Goal: Transaction & Acquisition: Purchase product/service

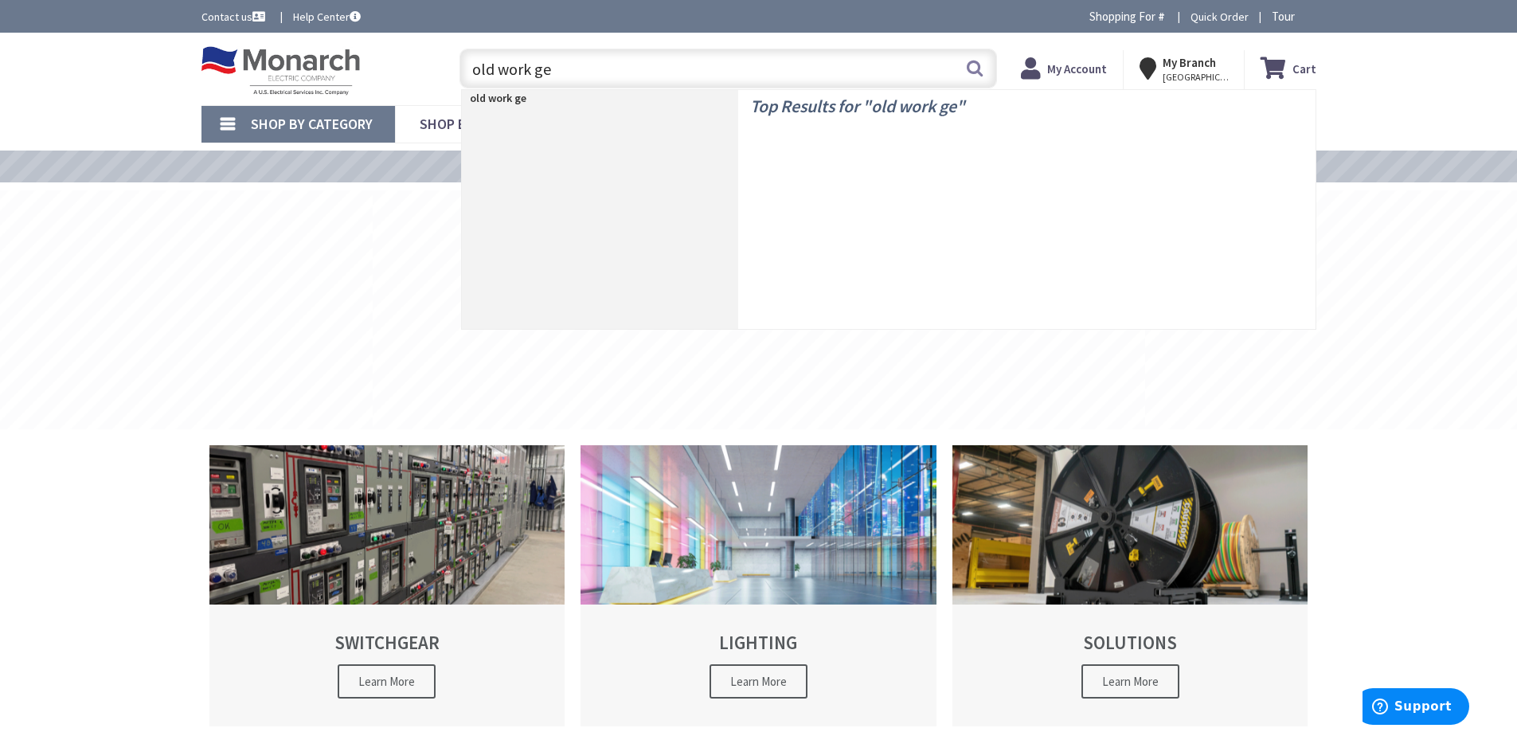
type input "old work gem"
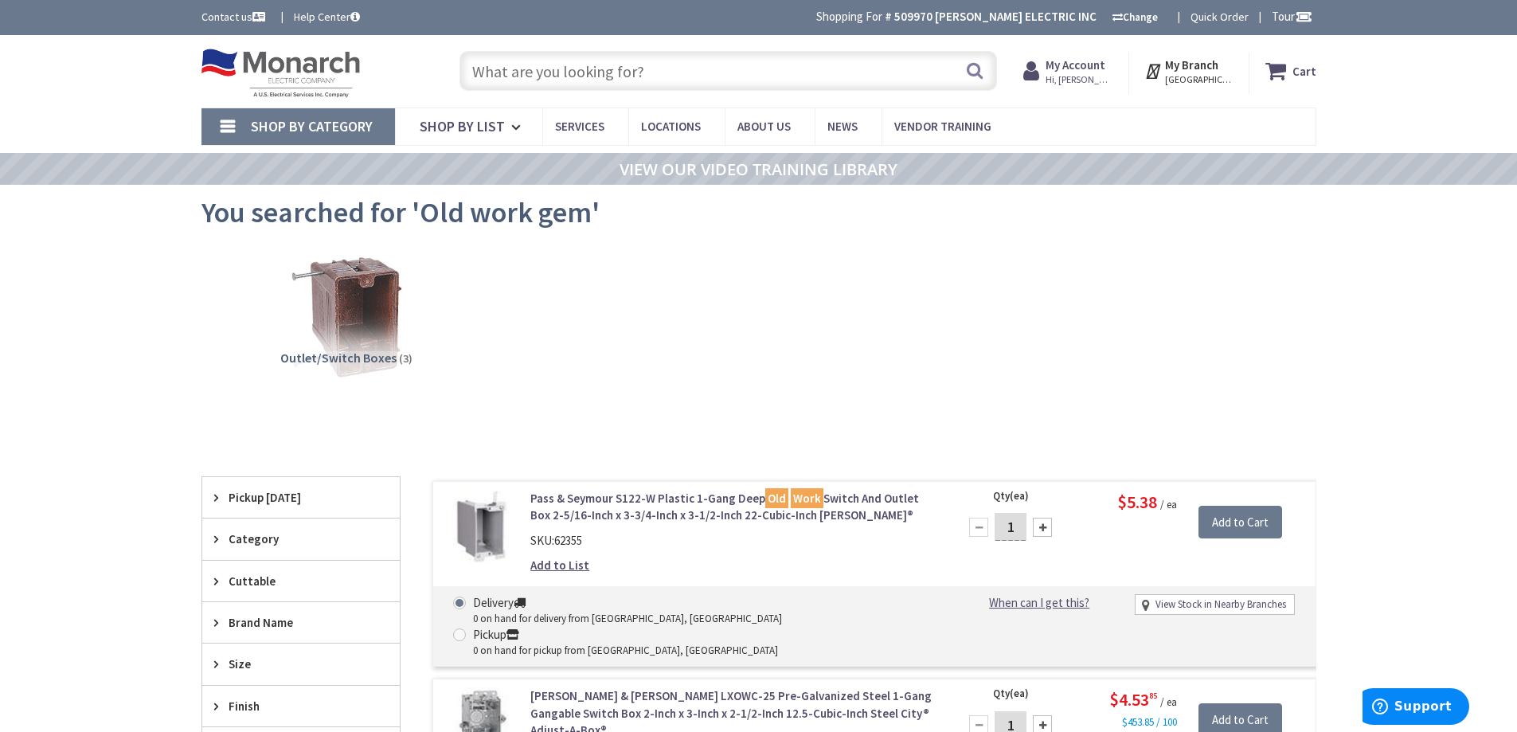
click at [552, 69] on input "text" at bounding box center [729, 71] width 538 height 40
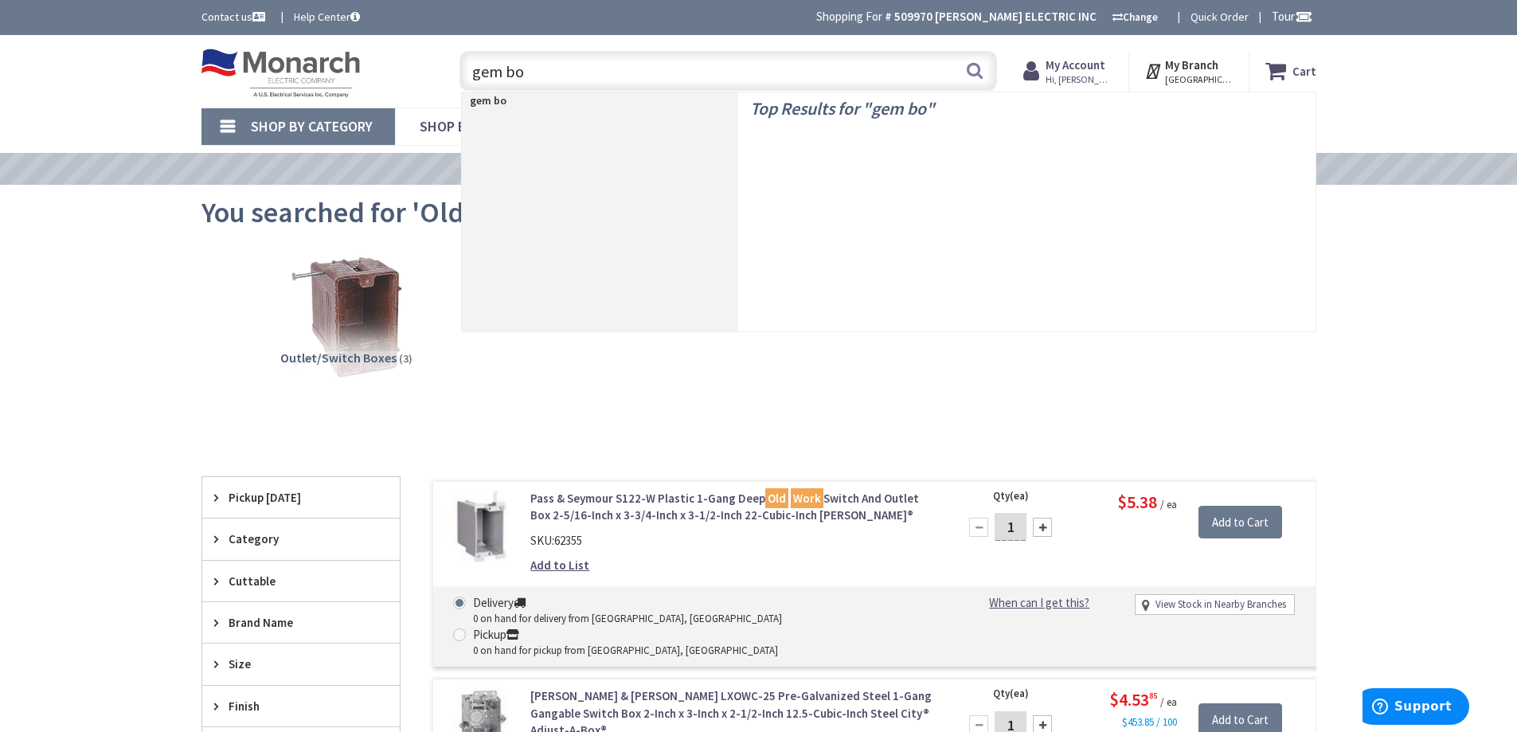
type input "gem box"
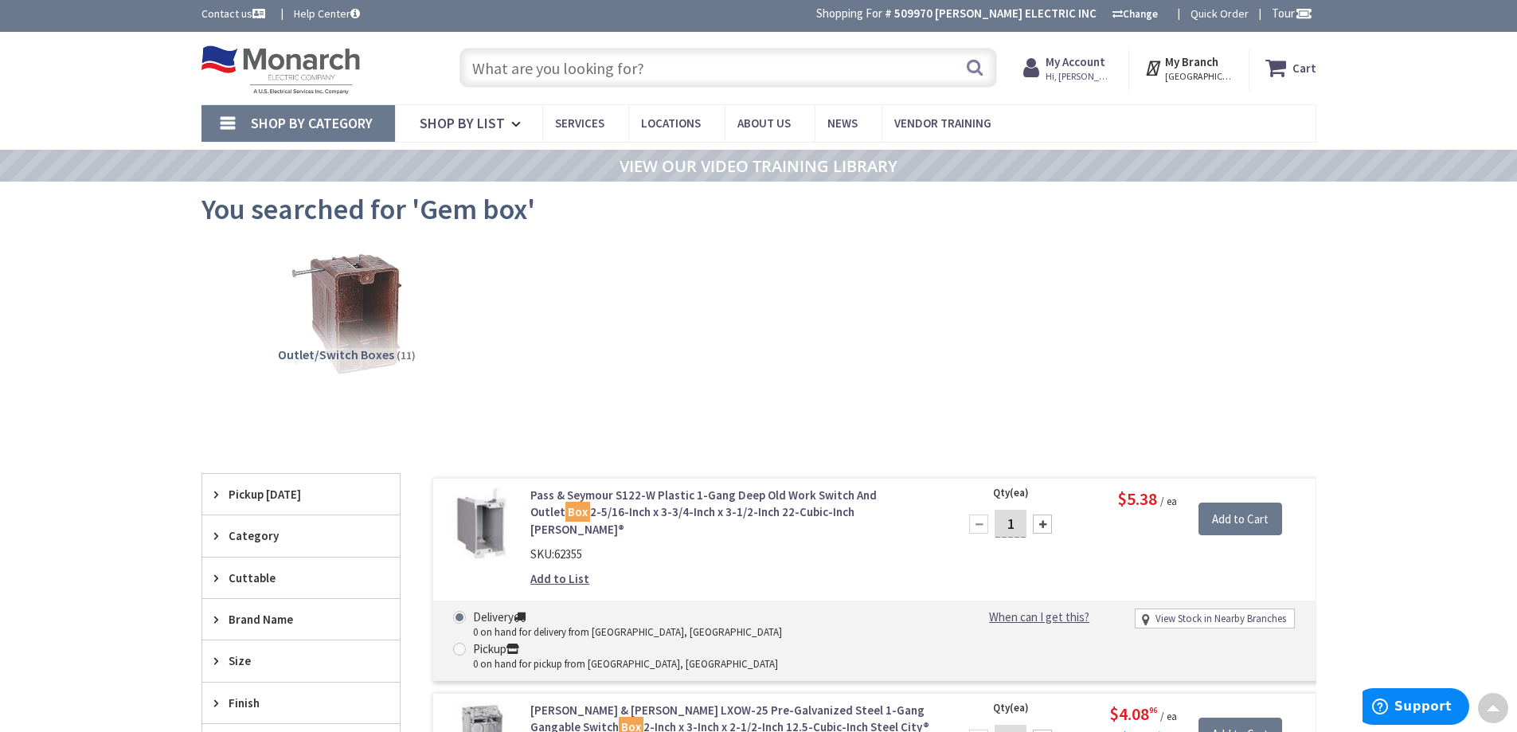
scroll to position [2, 0]
click at [574, 80] on input "text" at bounding box center [729, 69] width 538 height 40
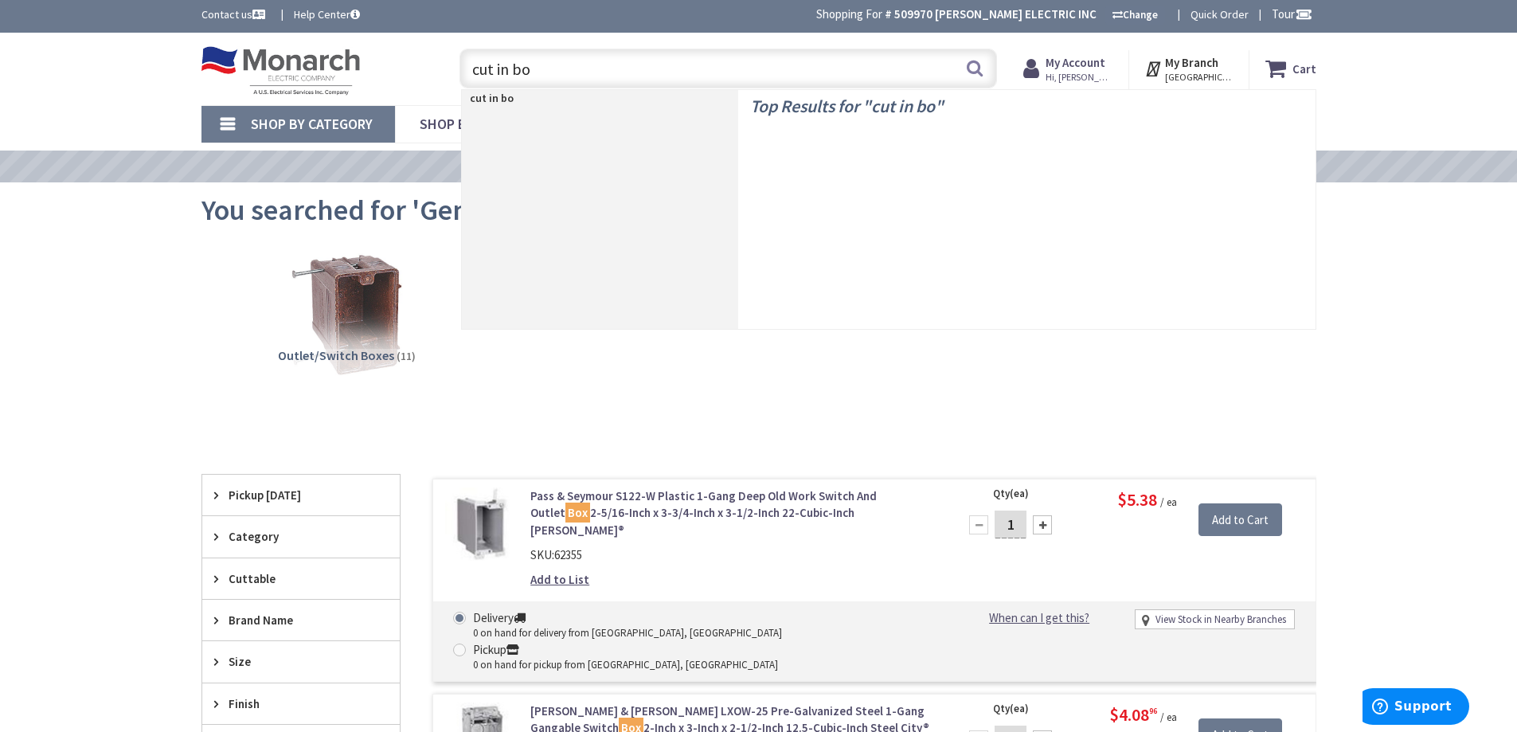
type input "cut in box"
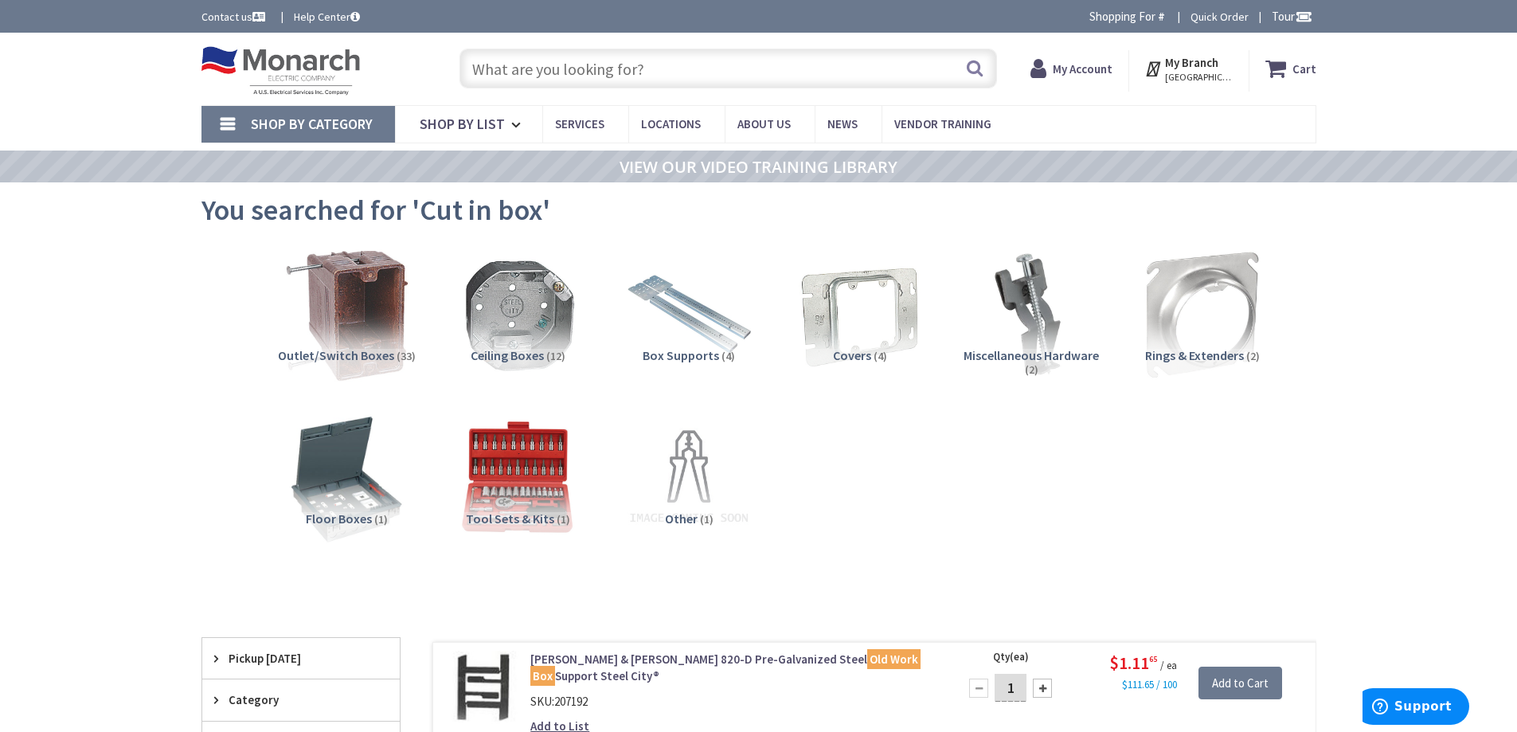
click at [357, 326] on img at bounding box center [346, 315] width 144 height 144
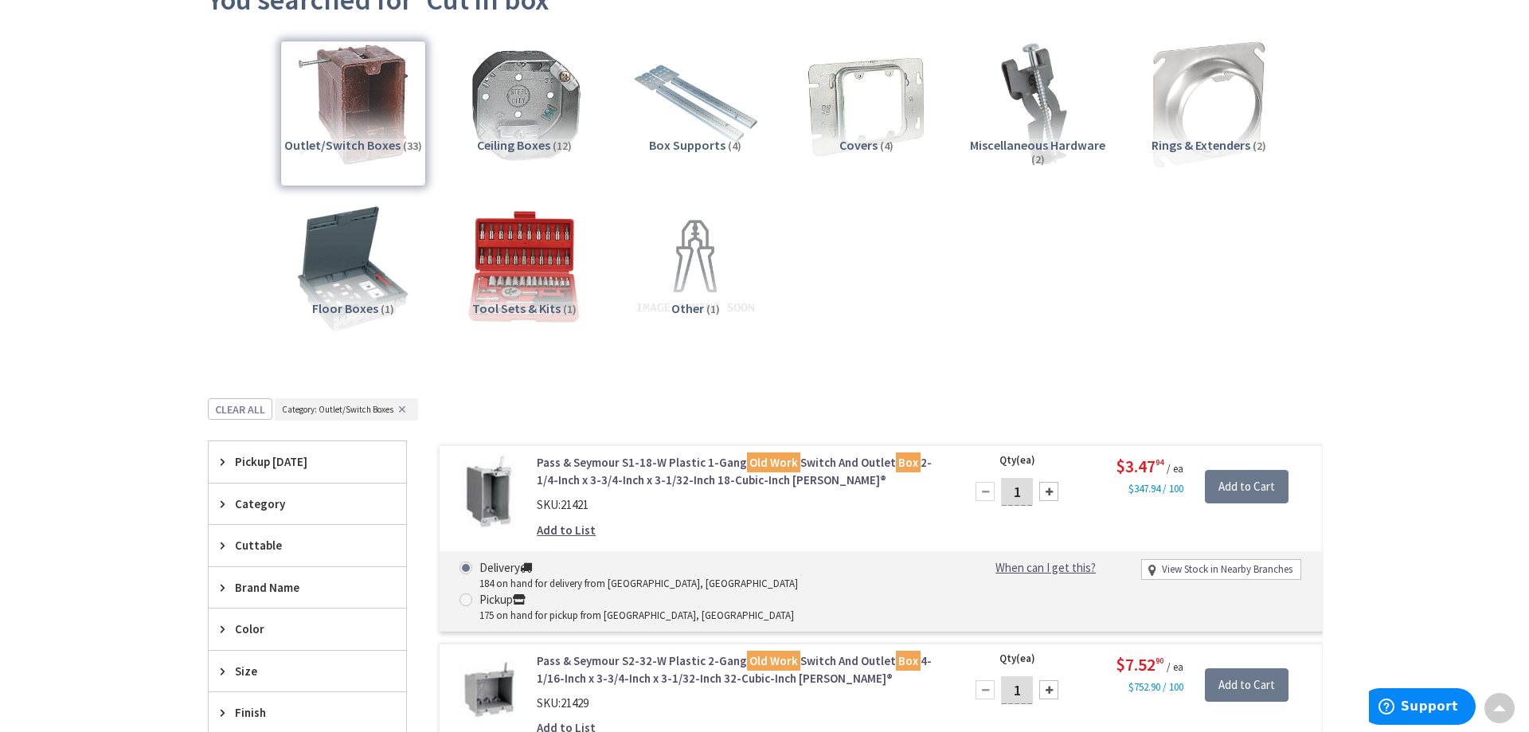
scroll to position [452, 0]
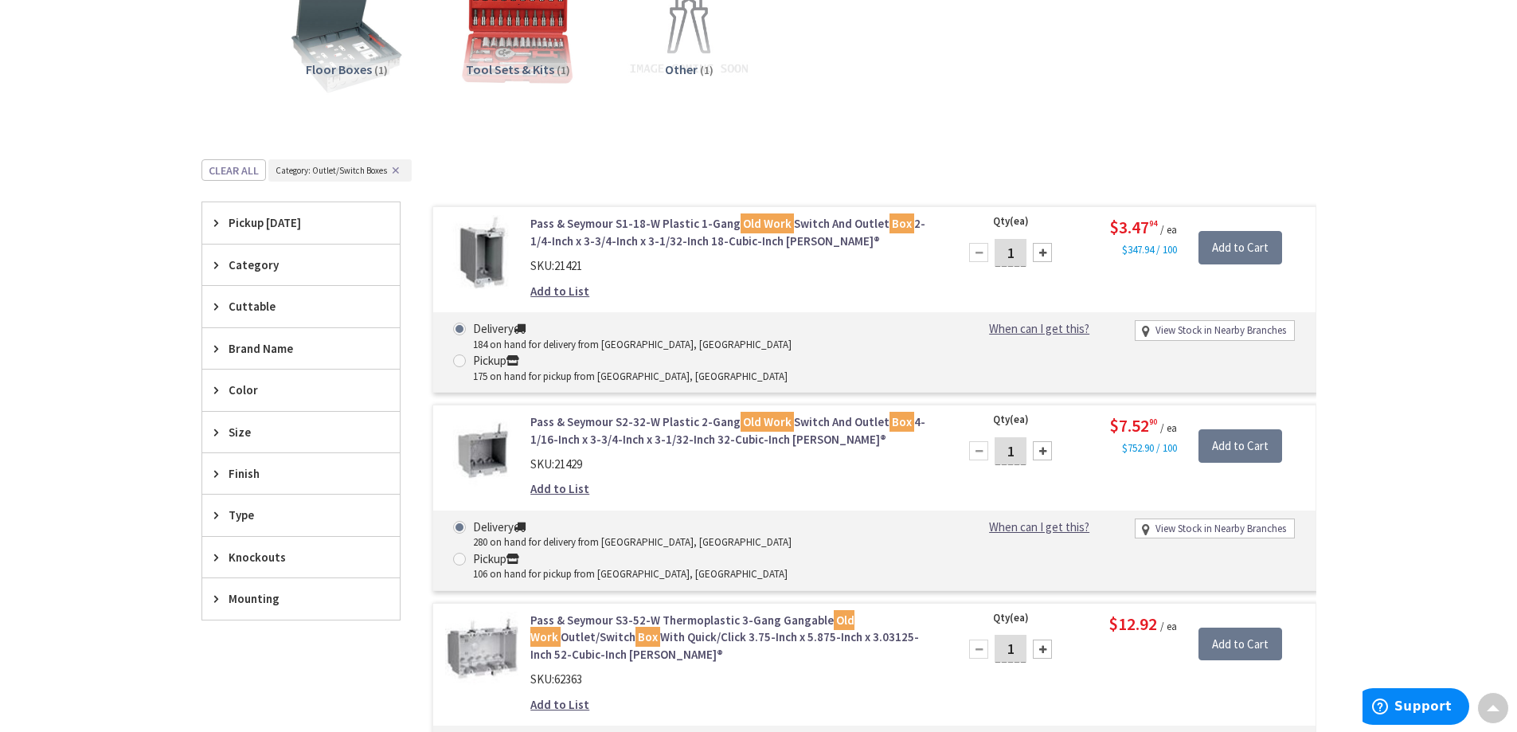
drag, startPoint x: 1016, startPoint y: 253, endPoint x: 999, endPoint y: 263, distance: 20.0
click at [999, 260] on input "1" at bounding box center [1011, 253] width 32 height 28
type input "100"
click at [1252, 242] on input "Add to Cart" at bounding box center [1241, 247] width 84 height 33
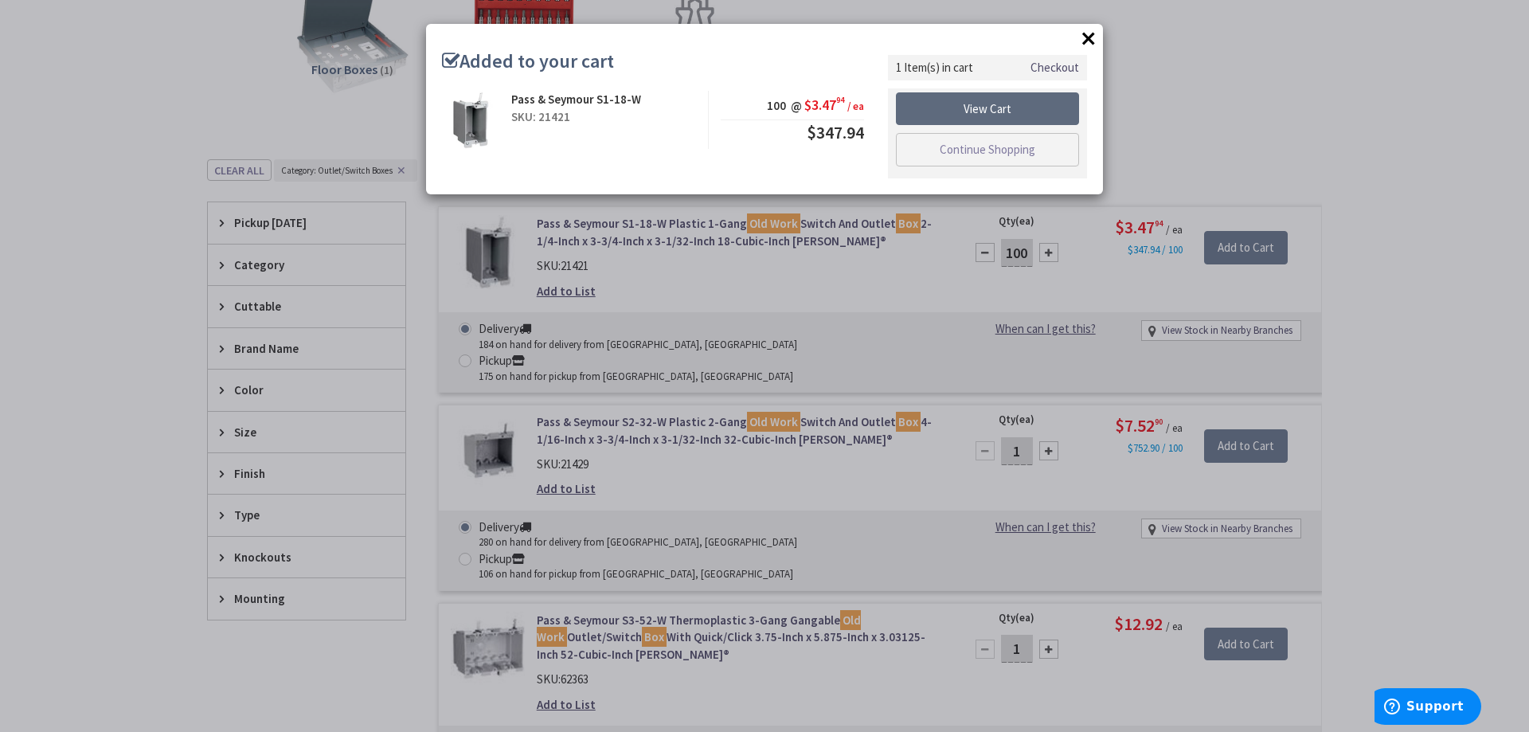
click at [986, 112] on link "View Cart" at bounding box center [987, 108] width 183 height 33
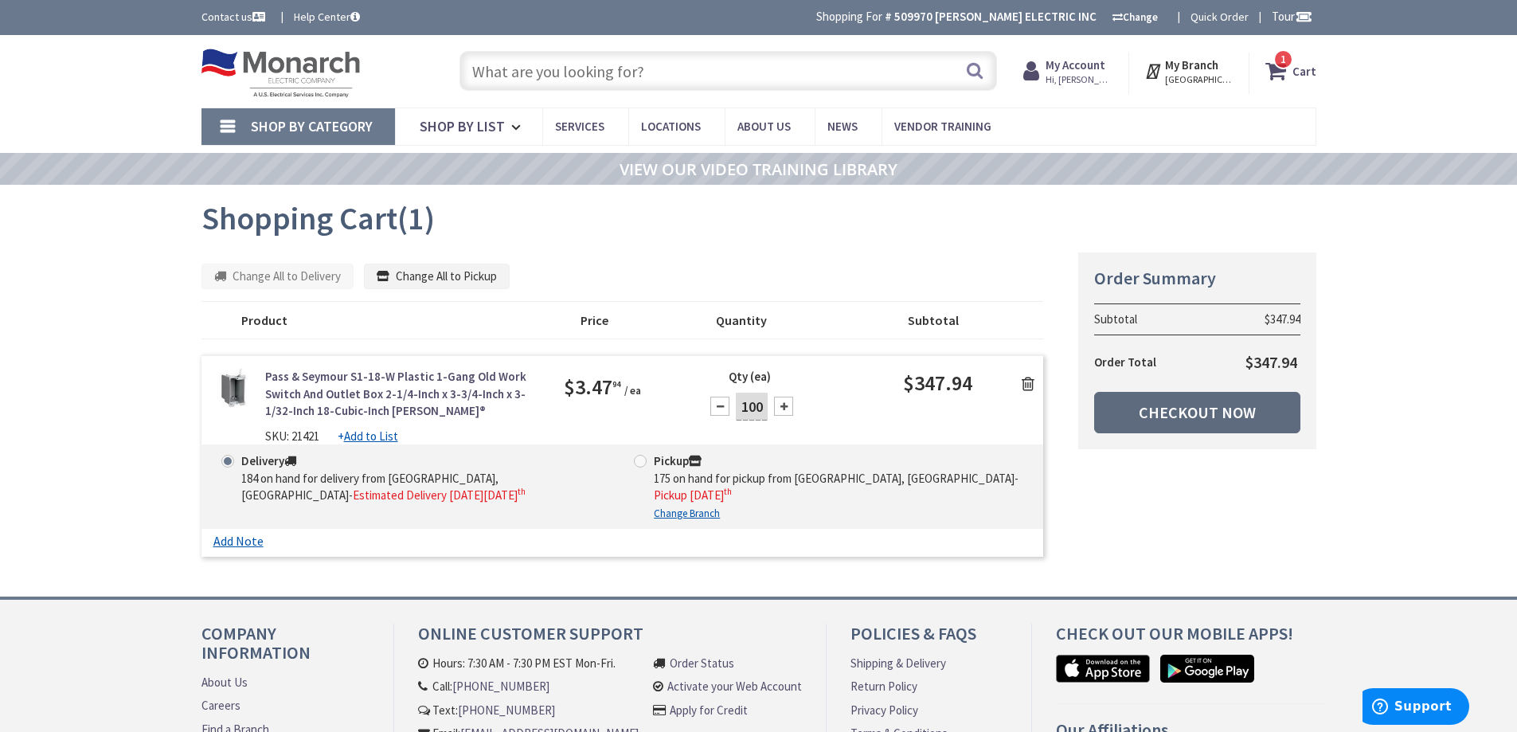
click at [1180, 399] on link "Checkout Now" at bounding box center [1197, 412] width 206 height 41
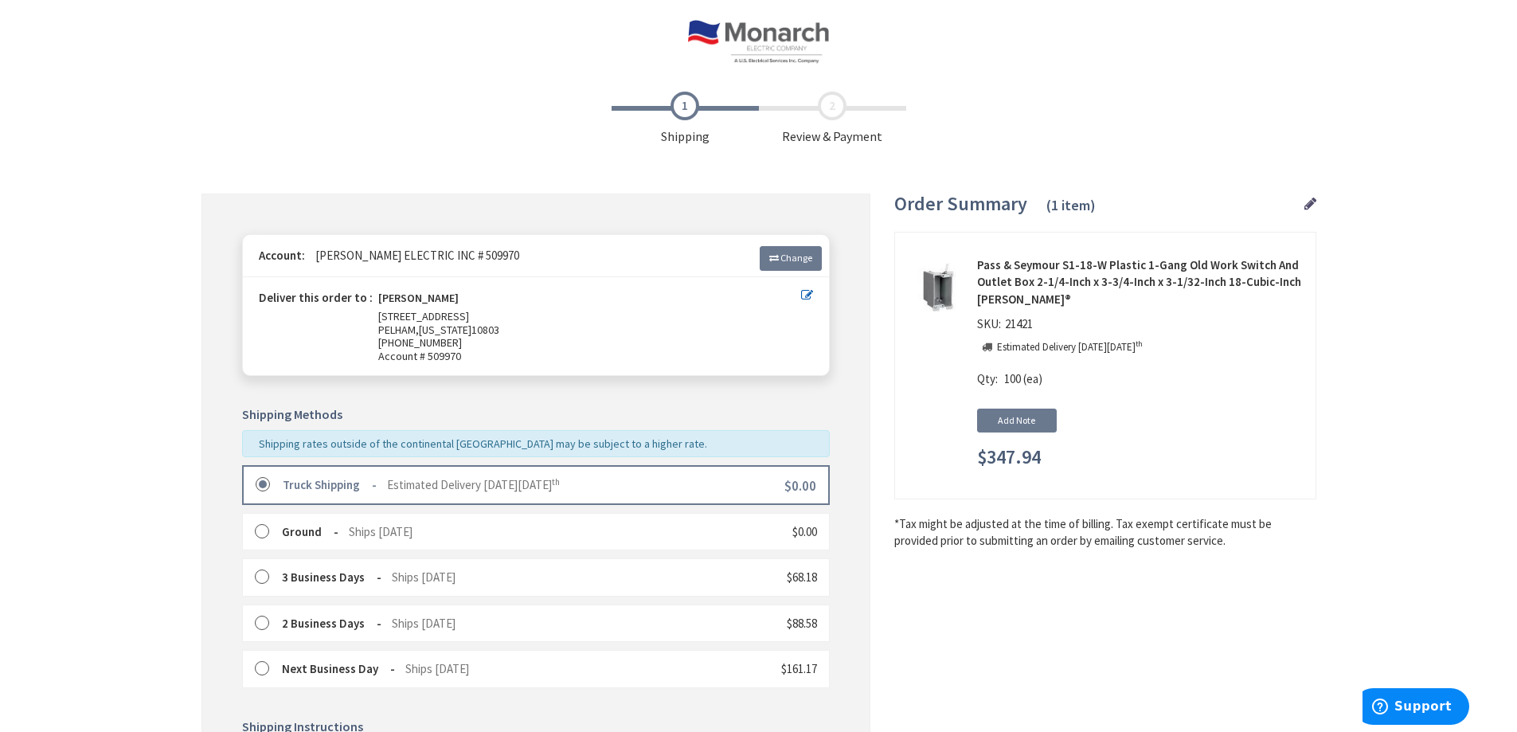
click at [261, 484] on label at bounding box center [268, 485] width 25 height 16
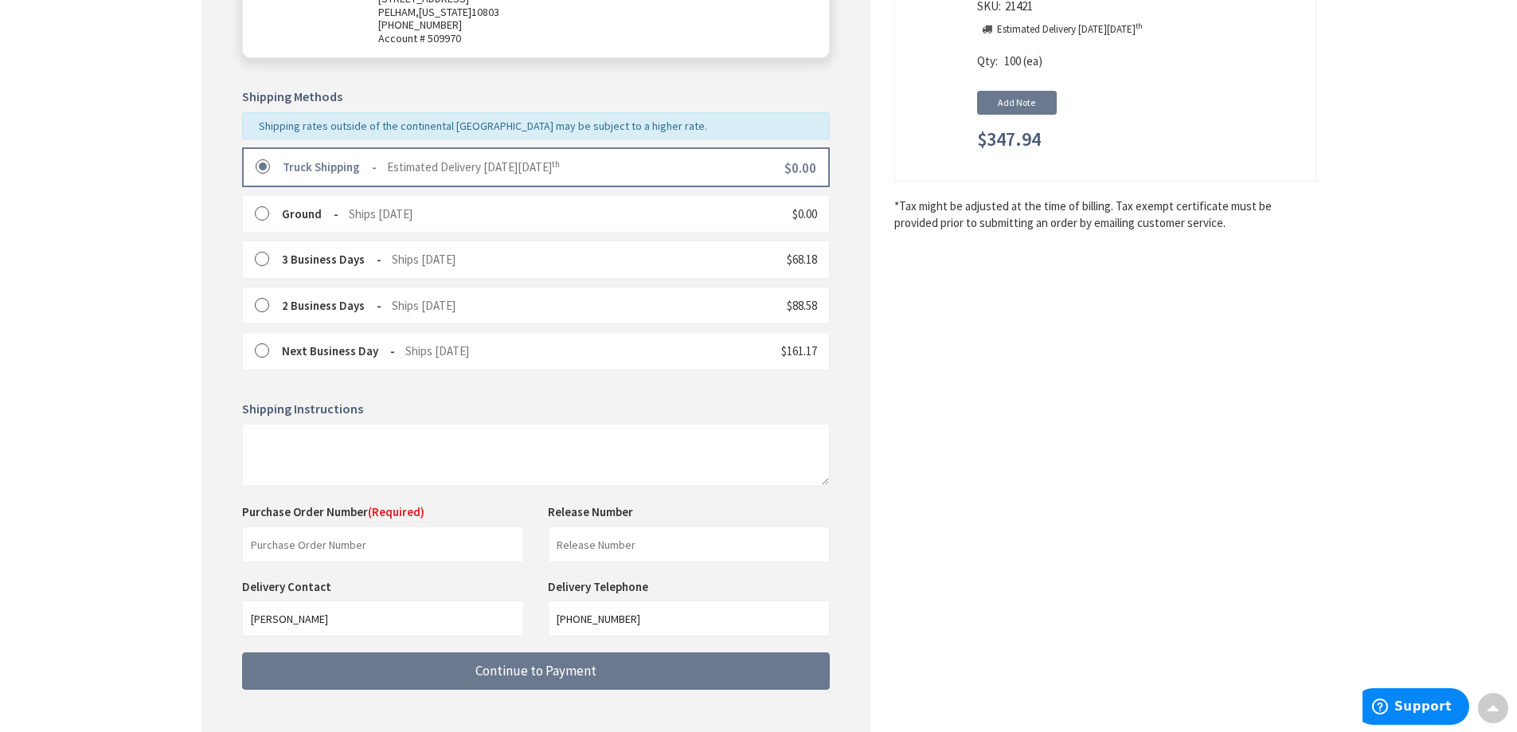
scroll to position [319, 0]
click at [322, 538] on input "text" at bounding box center [383, 544] width 282 height 36
type input "88528"
click at [592, 542] on input "text" at bounding box center [689, 544] width 282 height 36
click at [581, 542] on input "5642AG" at bounding box center [689, 544] width 282 height 36
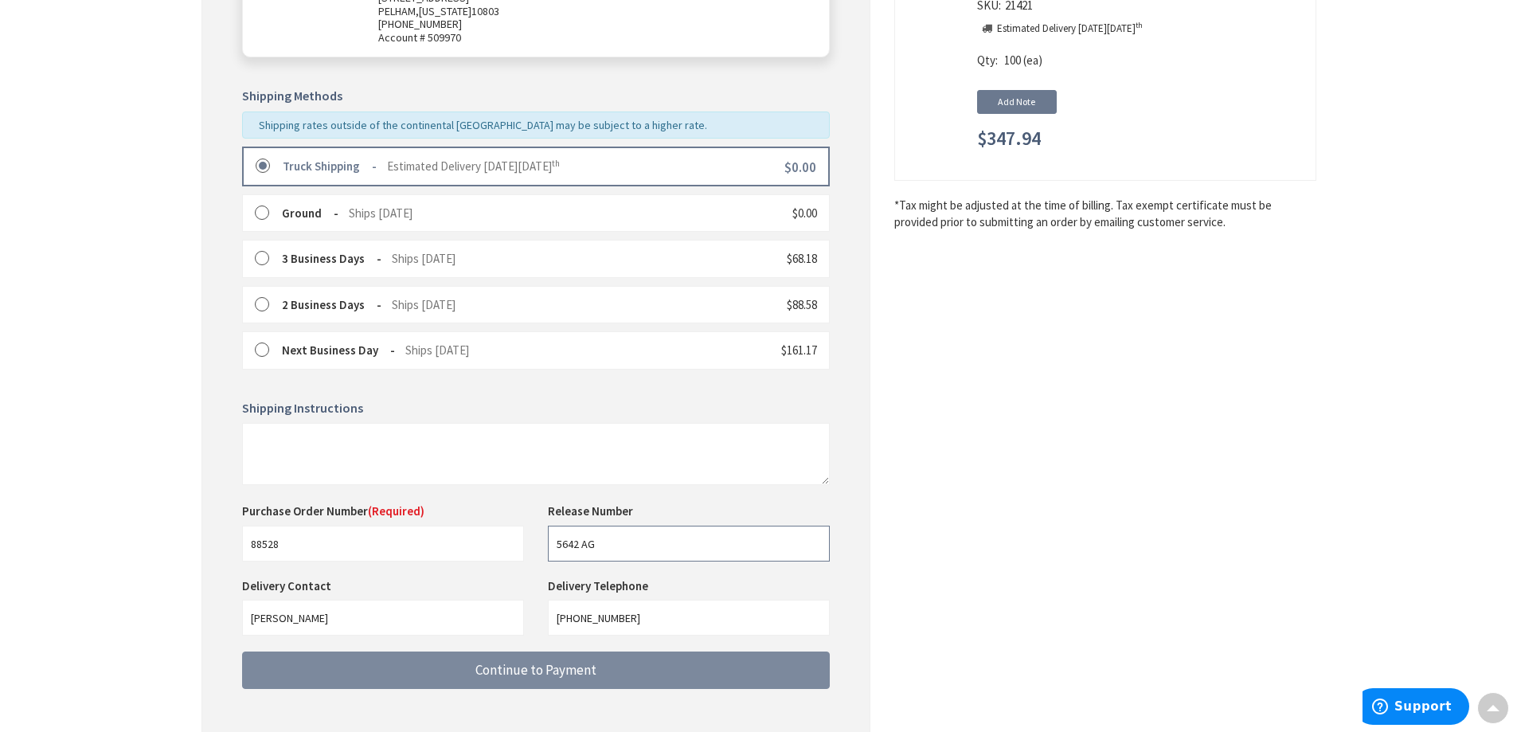
type input "5642 AG"
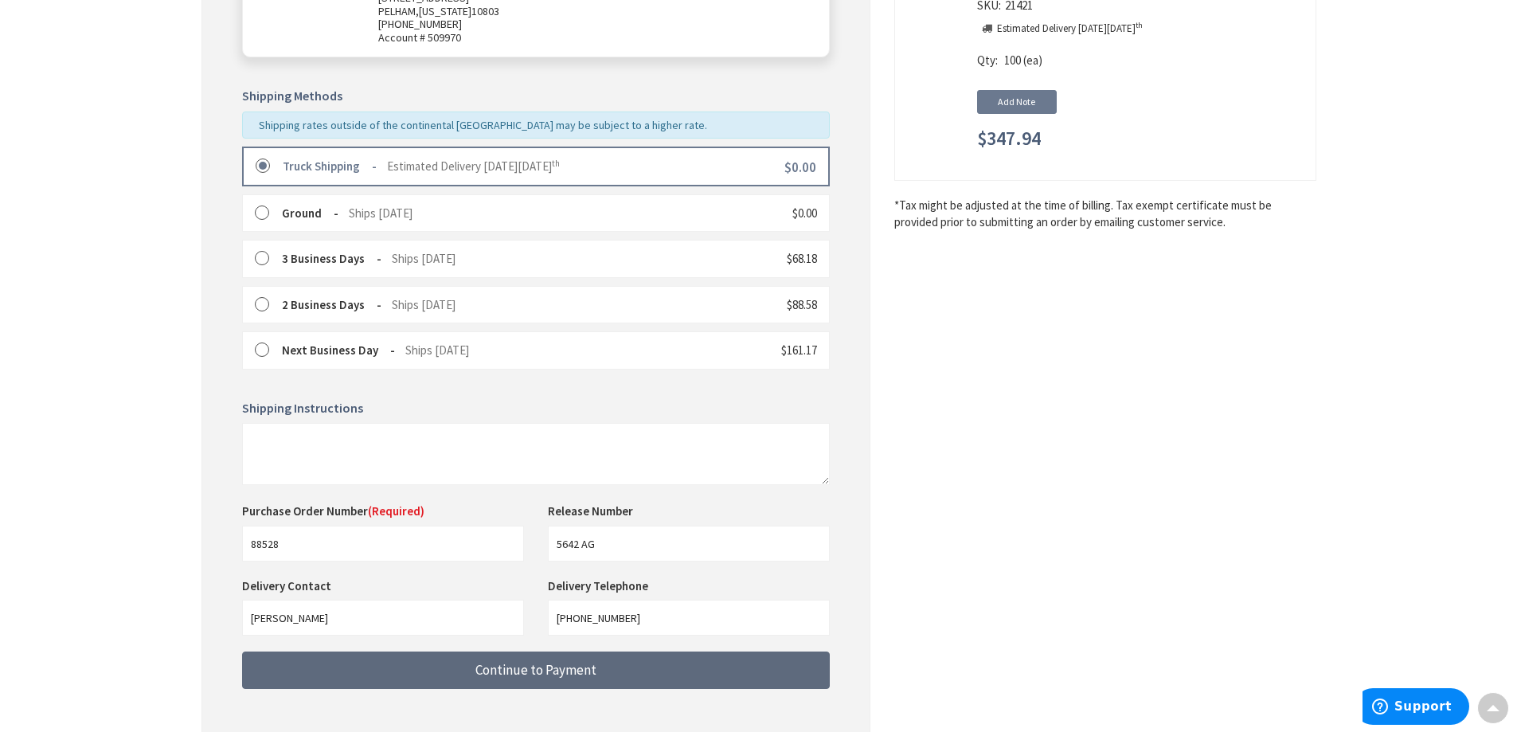
click at [542, 674] on span "Continue to Payment" at bounding box center [535, 670] width 121 height 18
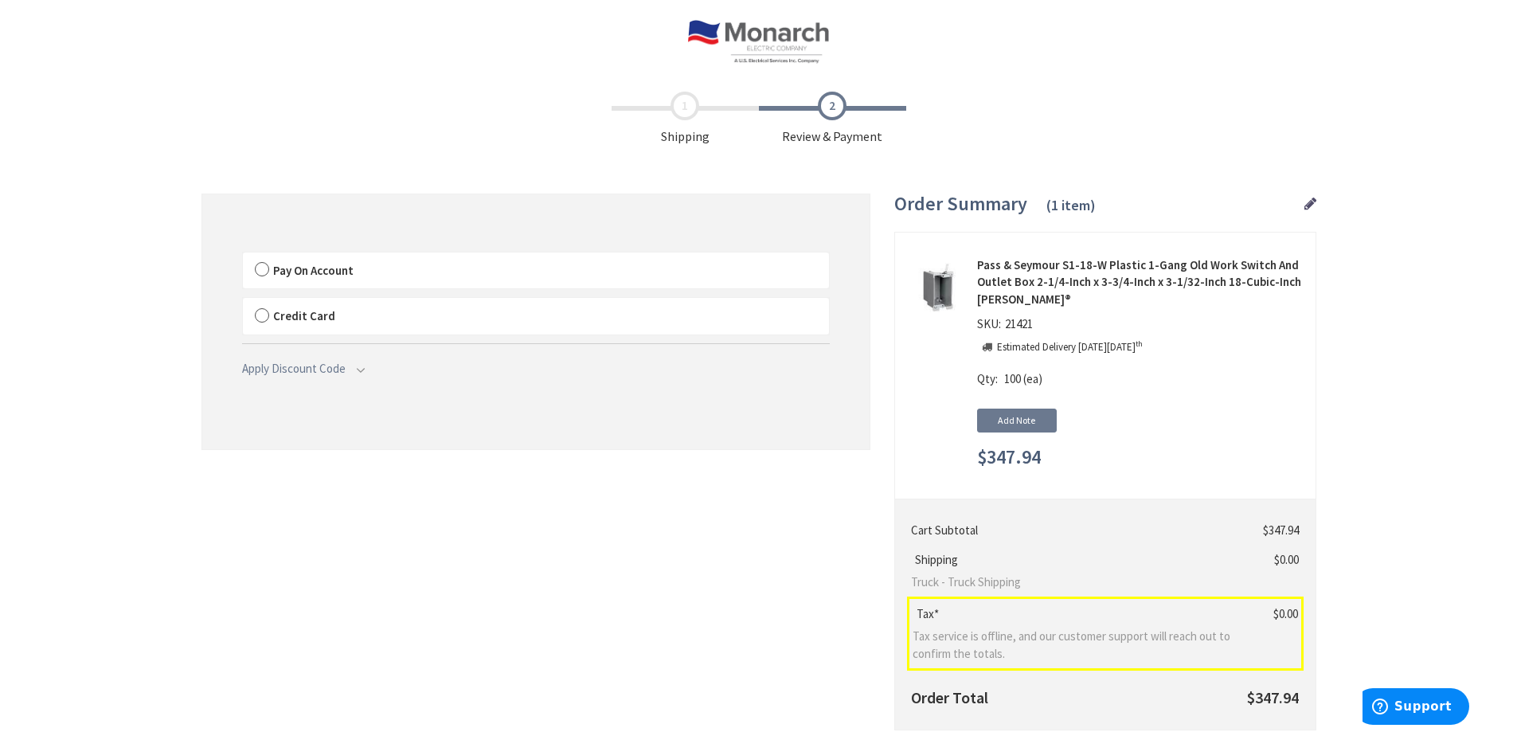
click at [255, 270] on label "Pay On Account" at bounding box center [536, 270] width 586 height 37
click at [243, 256] on input "Pay On Account" at bounding box center [243, 256] width 0 height 0
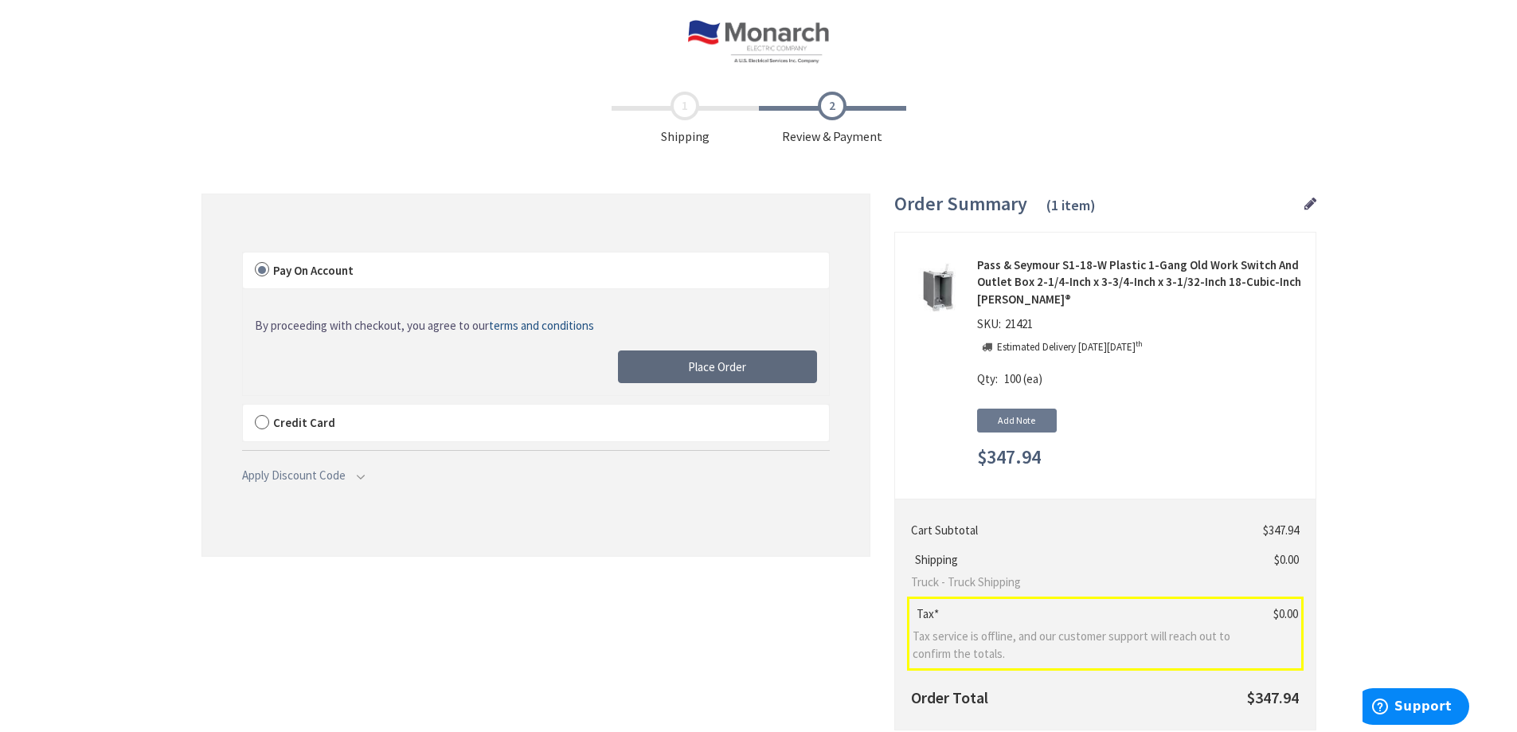
click at [692, 361] on span "Place Order" at bounding box center [717, 366] width 58 height 15
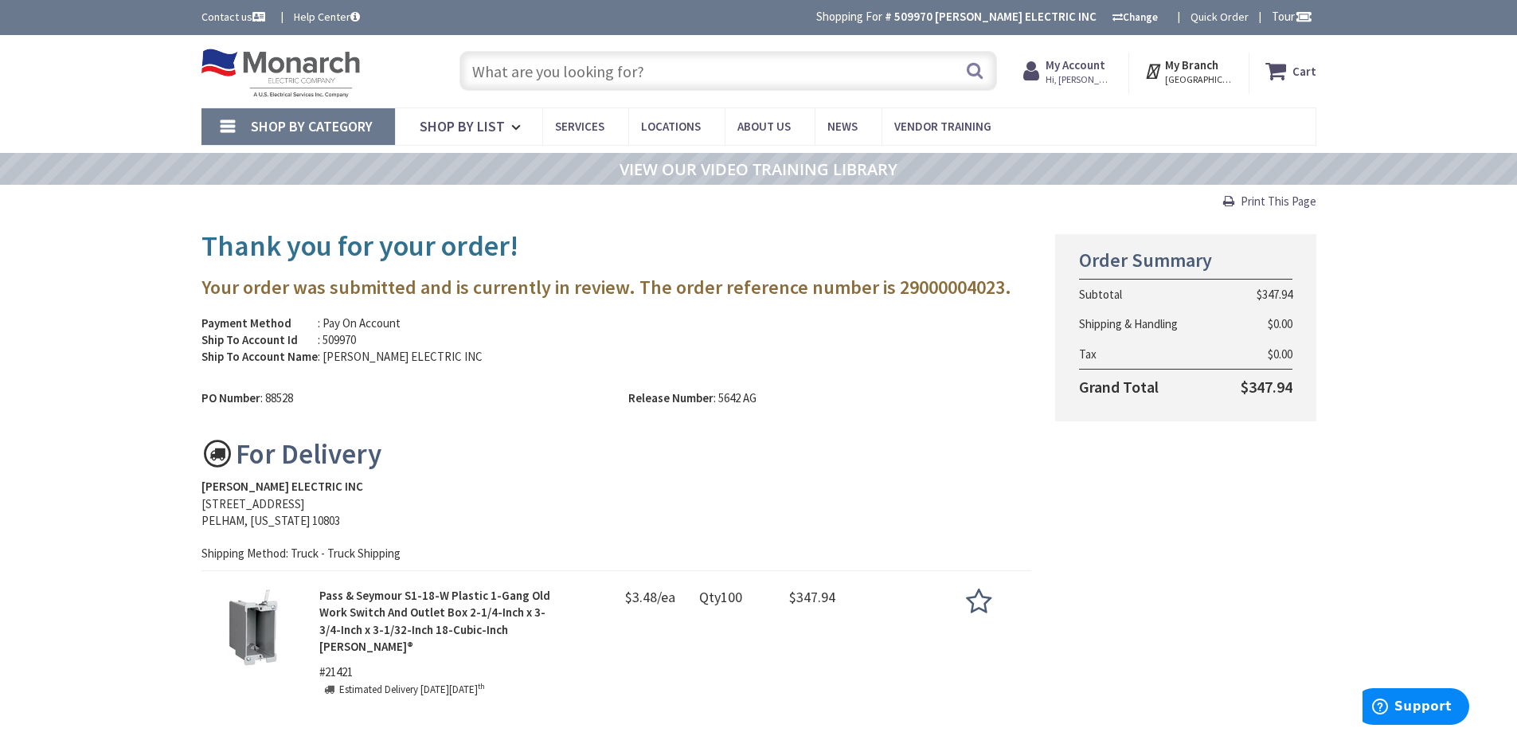
click at [1274, 202] on span "Print This Page" at bounding box center [1279, 201] width 76 height 15
click at [511, 76] on input "text" at bounding box center [729, 71] width 538 height 40
paste input "PIR & Ultrasonic Vacancy Sensor"
type input "PIR & Ultrasonic Vacancy Sensor"
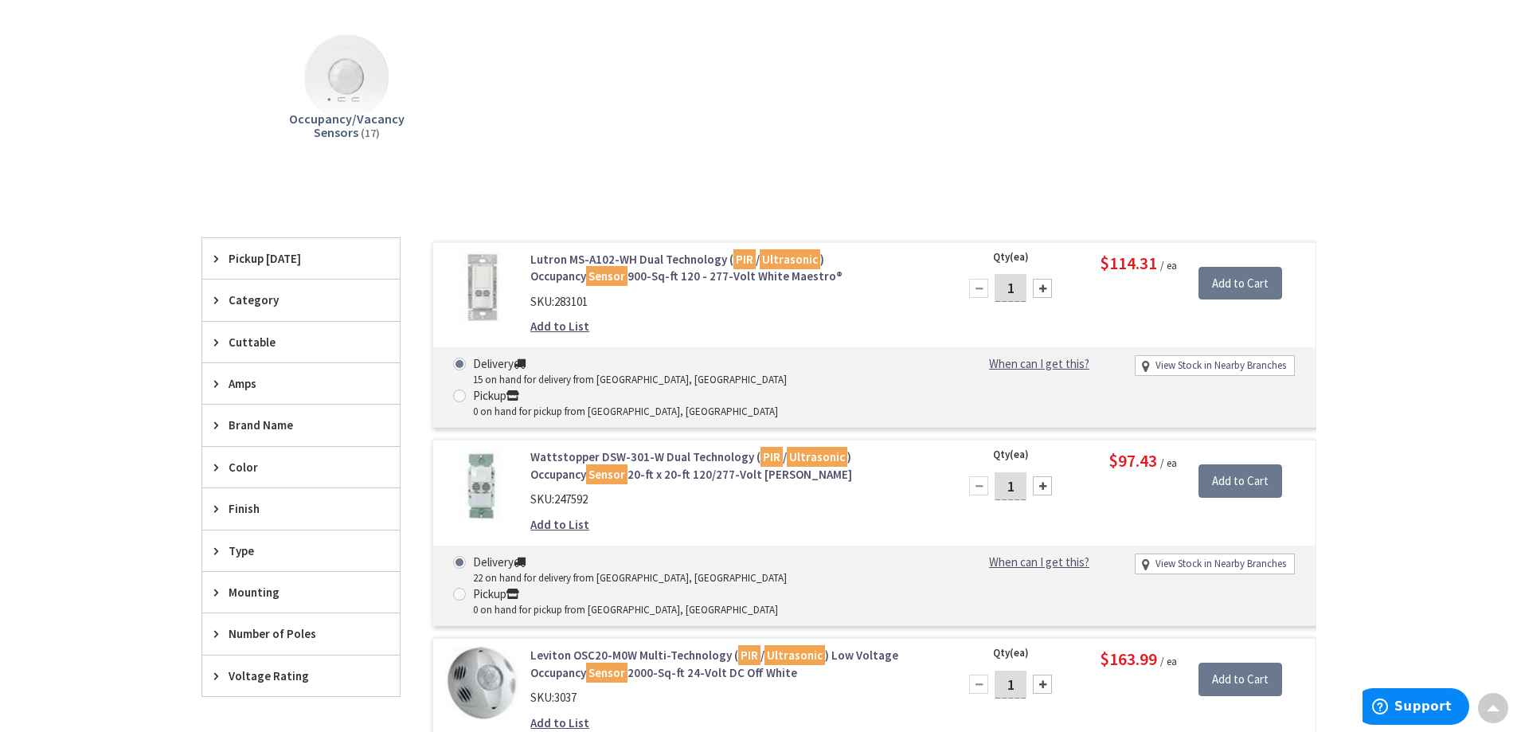
scroll to position [241, 0]
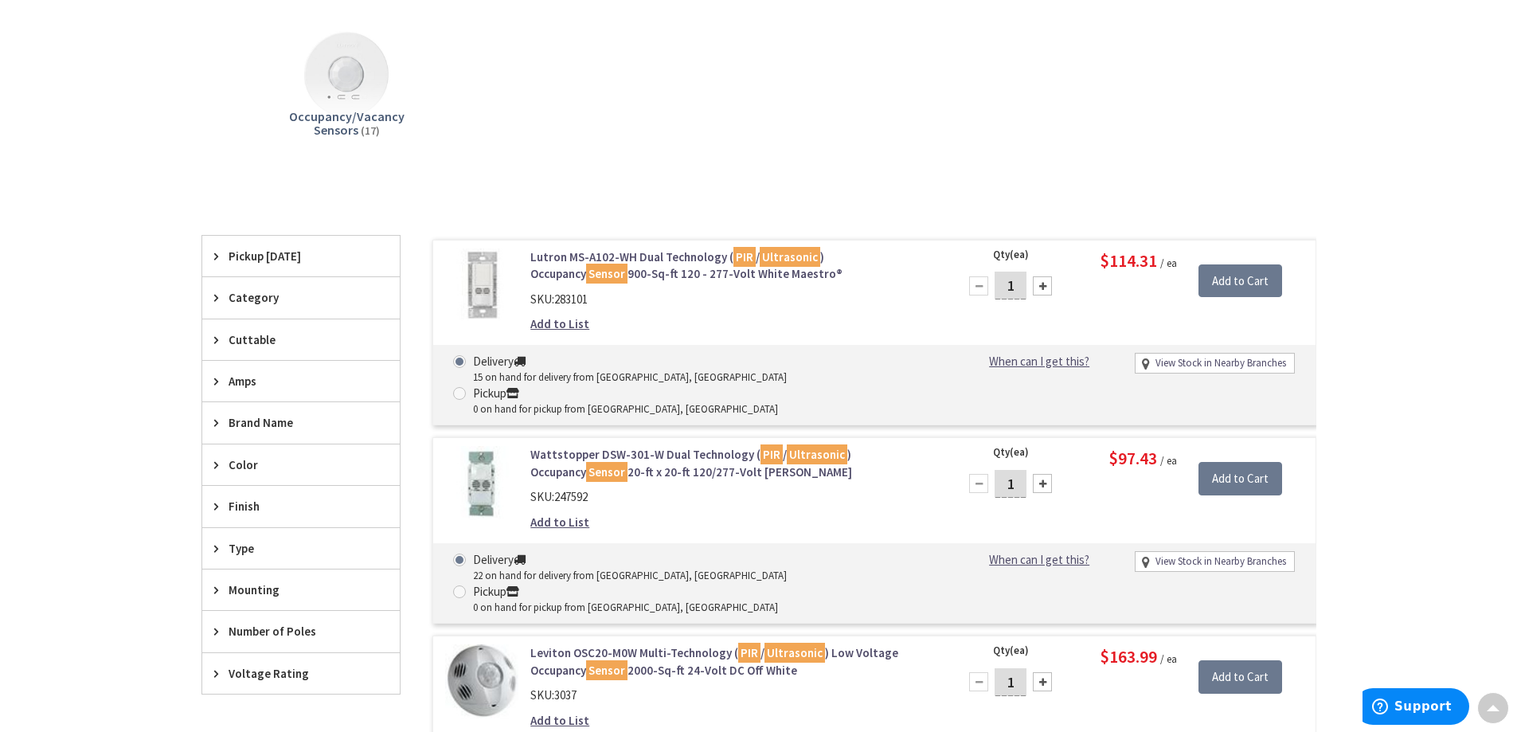
click at [685, 275] on link "Lutron MS-A102-WH Dual Technology ( PIR / Ultrasonic ) Occupancy Sensor 900-Sq-…" at bounding box center [732, 265] width 405 height 34
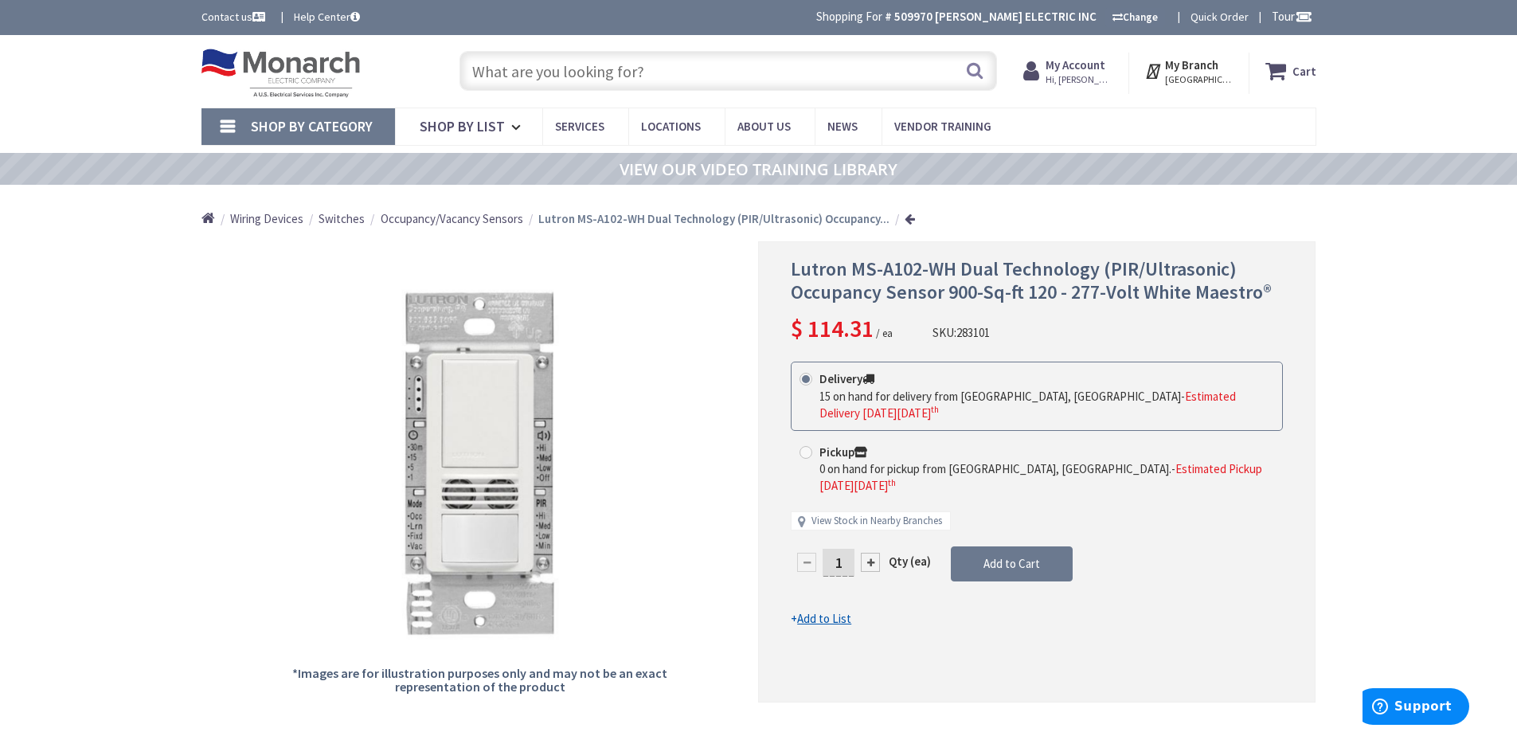
click at [503, 79] on input "text" at bounding box center [729, 71] width 538 height 40
paste input "PIR & Ultrasonic Vacancy Sensor Wall Switch w/ Dim"
type input "PIR & Ultrasonic Vacancy Sensor Wall Switch w/ Dim"
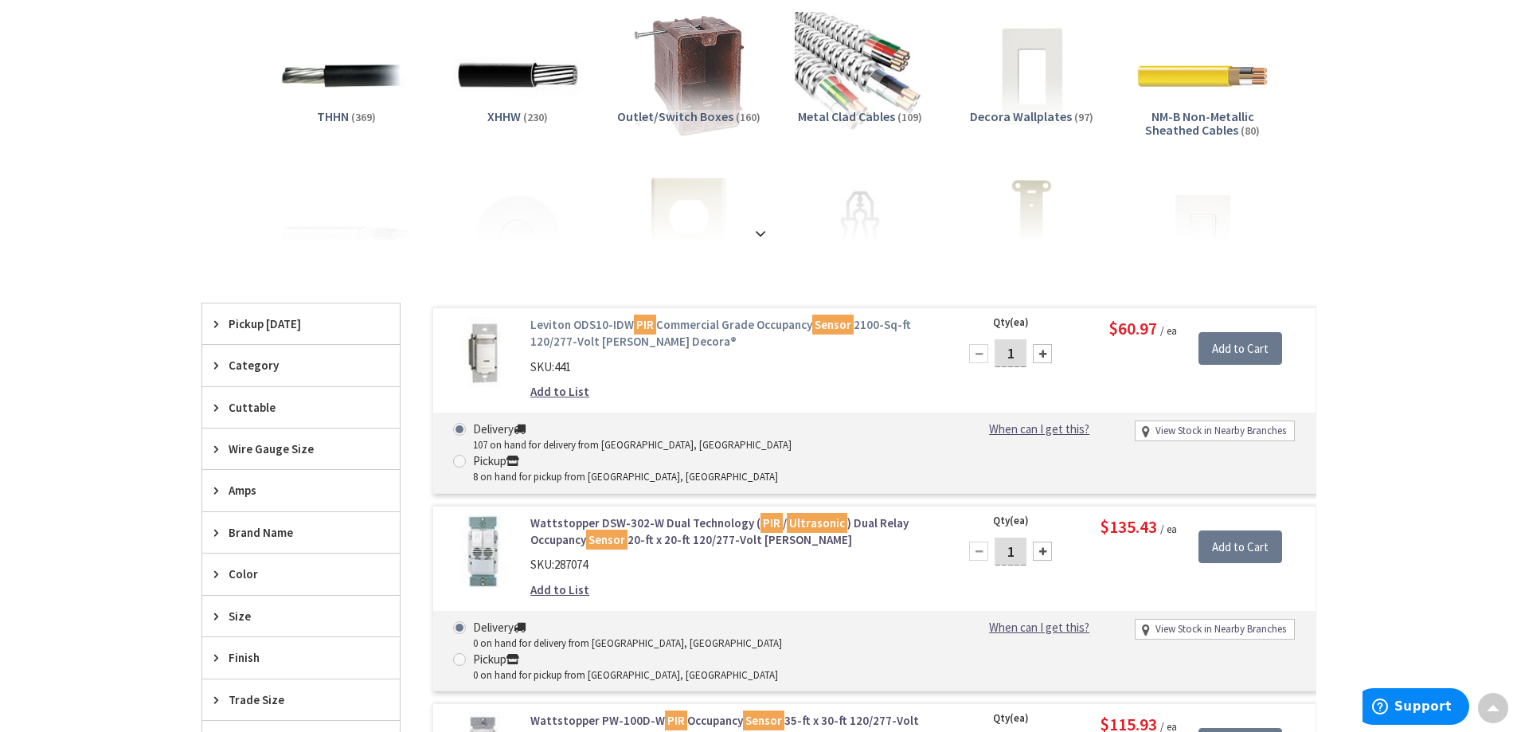
scroll to position [241, 0]
click at [624, 336] on link "Leviton ODS10-IDW PIR Commercial Grade Occupancy Sensor 2100-Sq-ft 120/277-Volt…" at bounding box center [732, 333] width 405 height 34
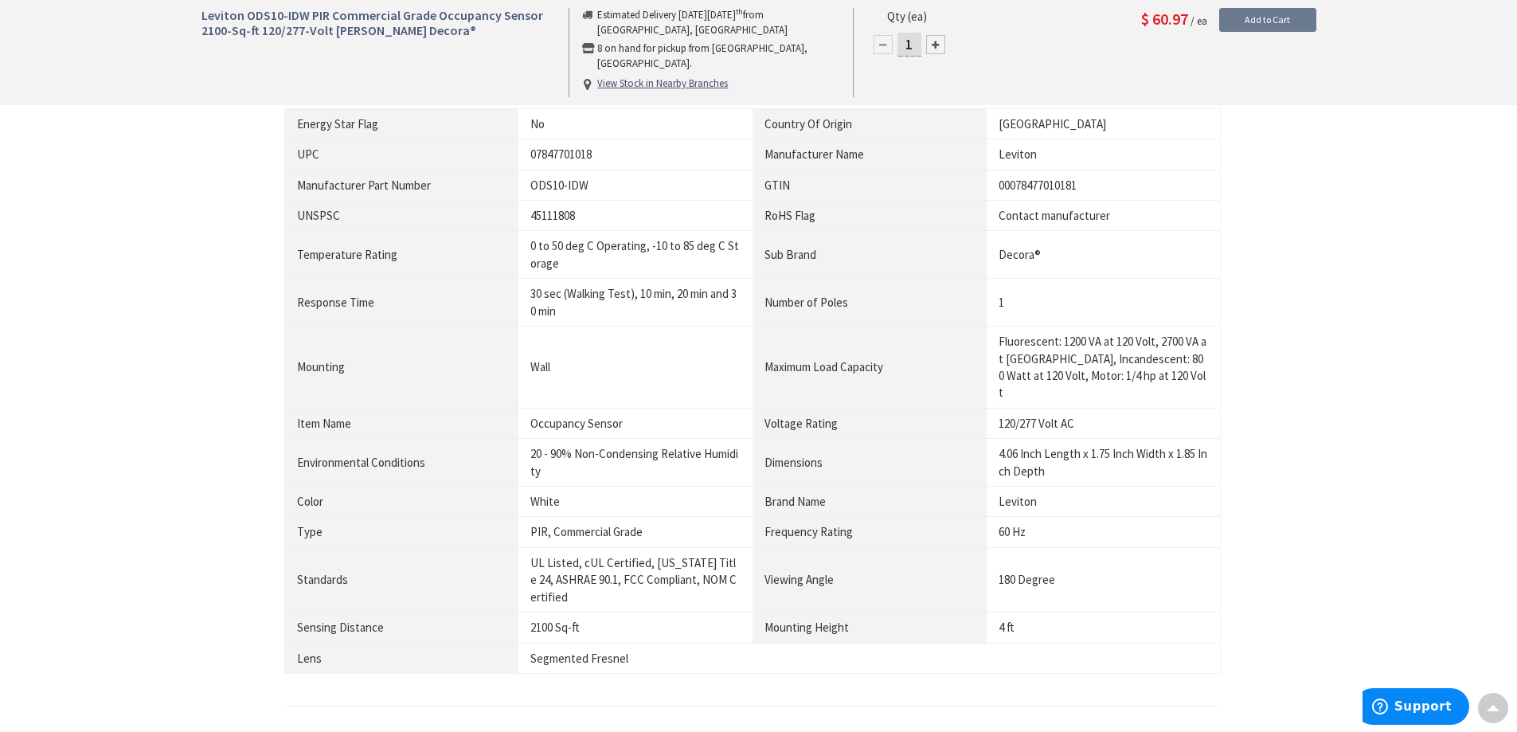
scroll to position [1115, 0]
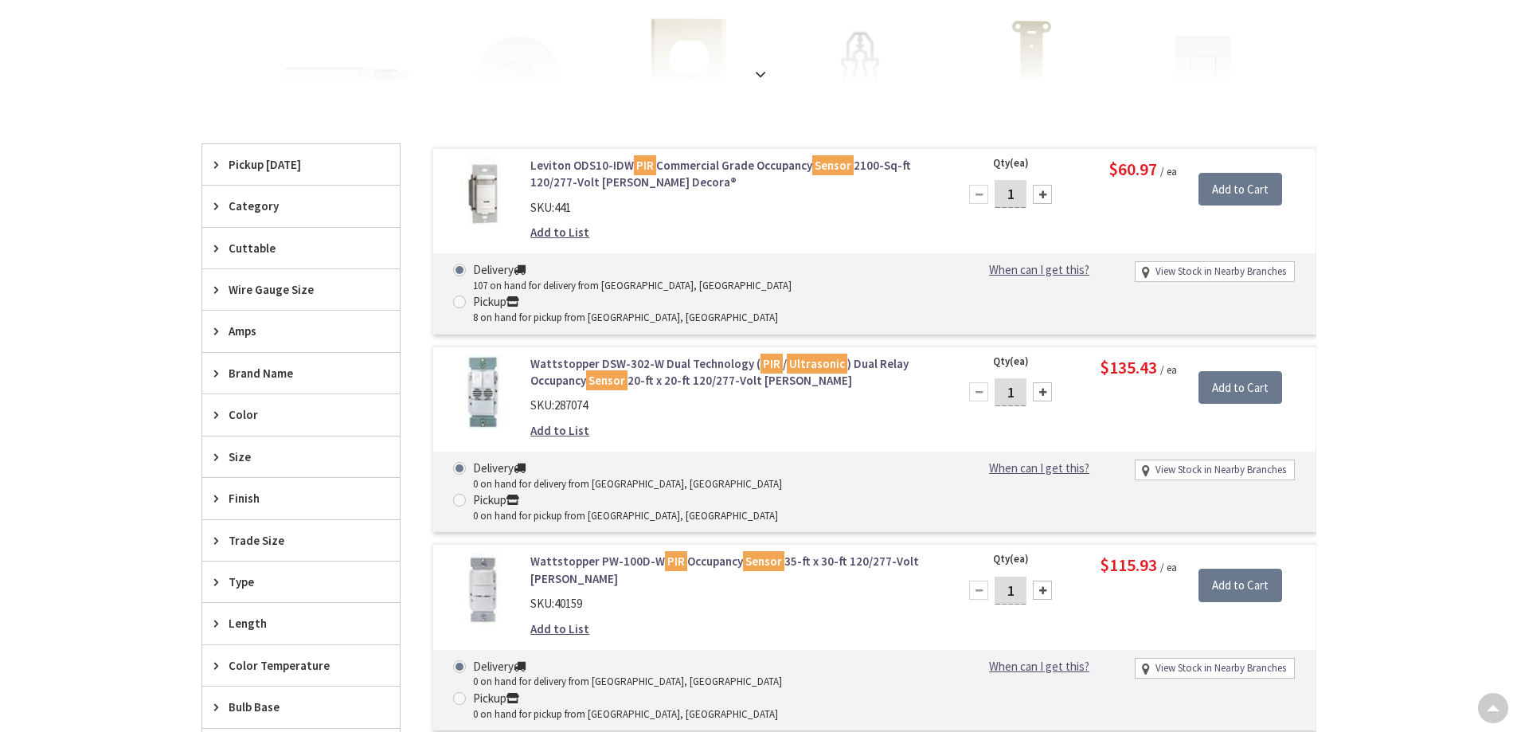
scroll to position [398, 0]
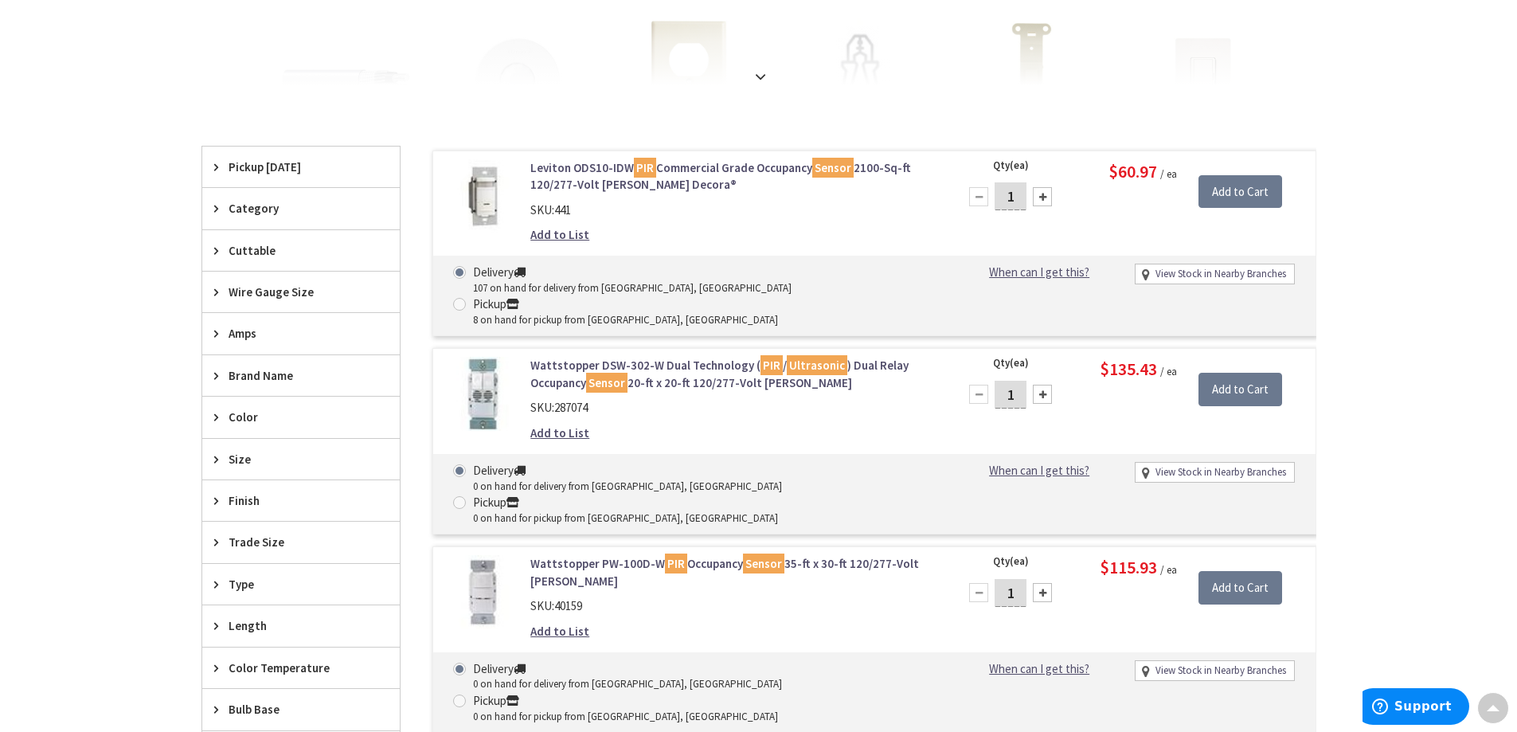
click at [691, 357] on link "Wattstopper DSW-302-W Dual Technology ( PIR / Ultrasonic ) Dual Relay Occupancy…" at bounding box center [732, 374] width 405 height 34
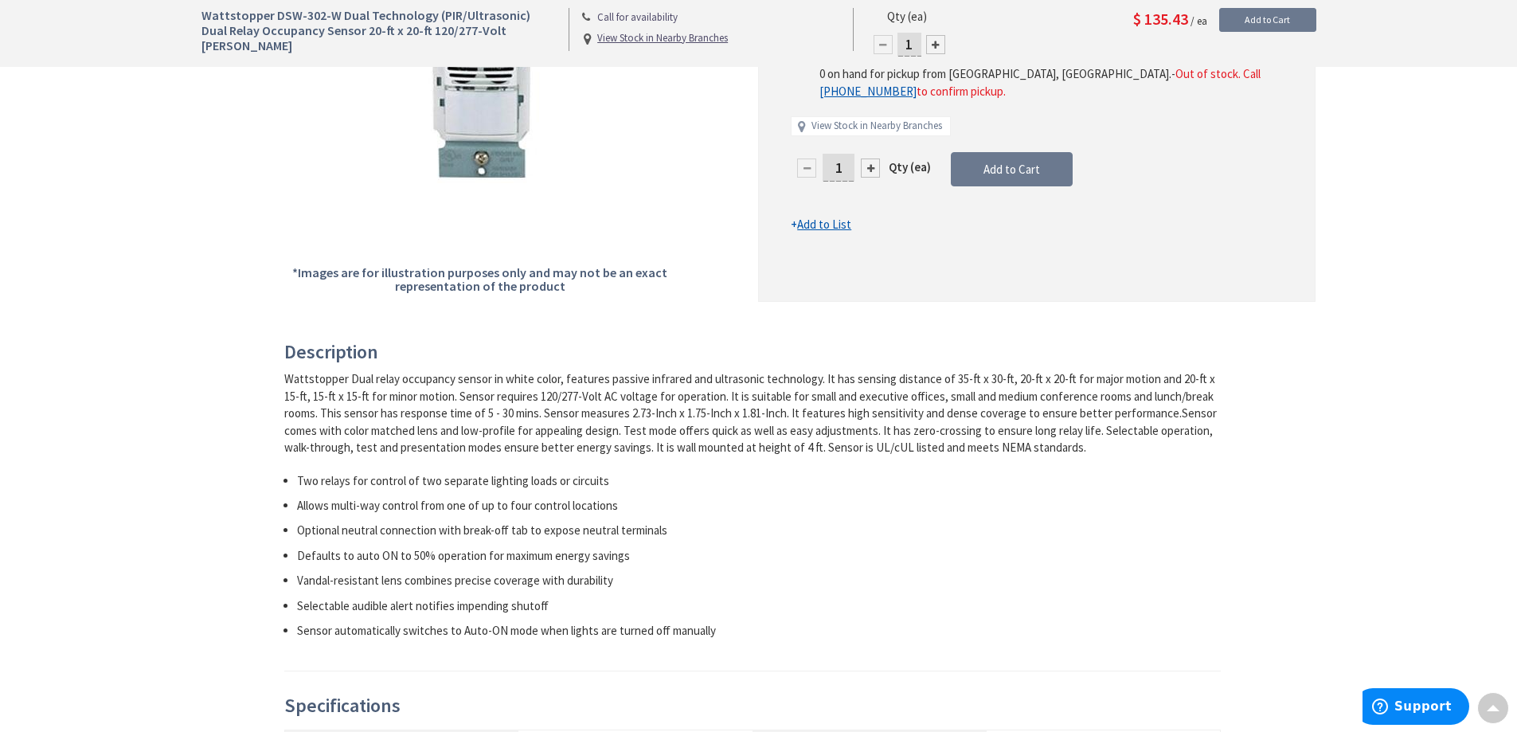
scroll to position [401, 0]
